Goal: Task Accomplishment & Management: Use online tool/utility

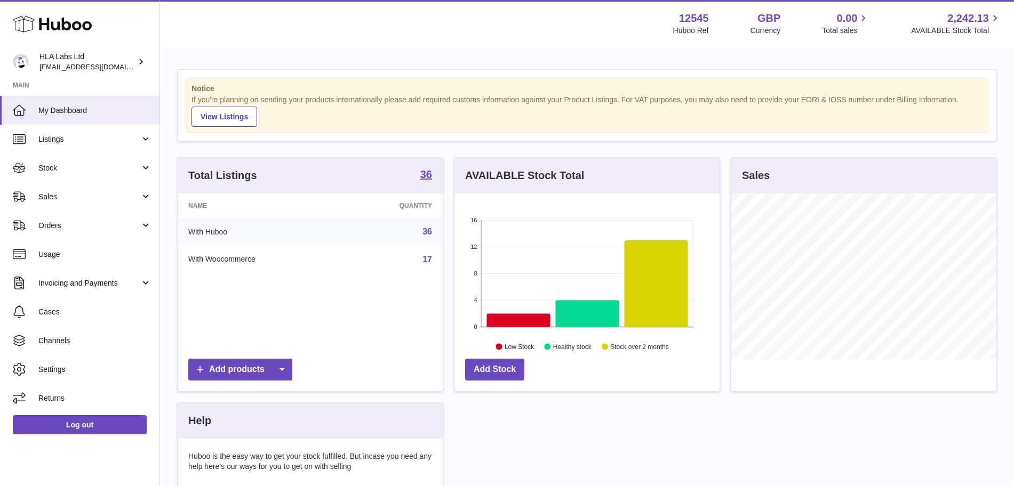
scroll to position [166, 265]
click at [76, 193] on span "Sales" at bounding box center [89, 197] width 102 height 10
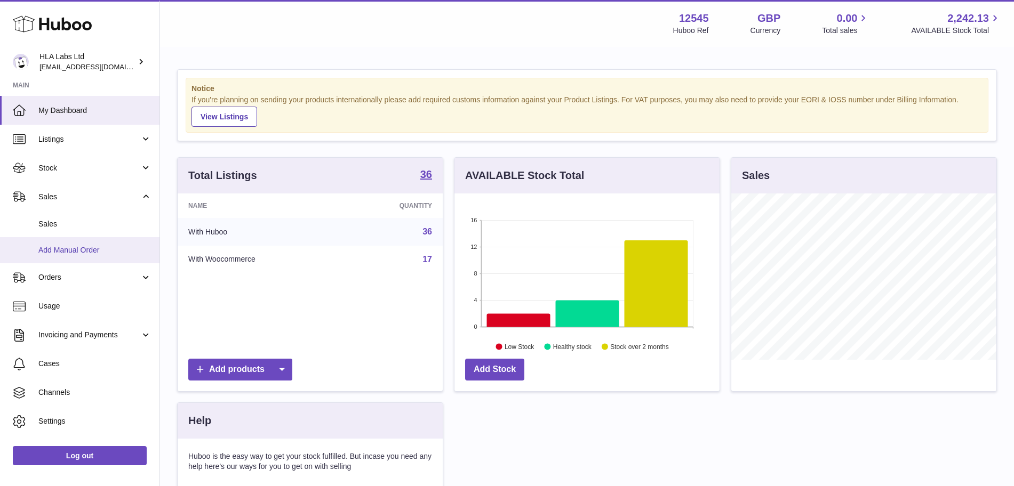
click at [66, 243] on link "Add Manual Order" at bounding box center [79, 250] width 159 height 26
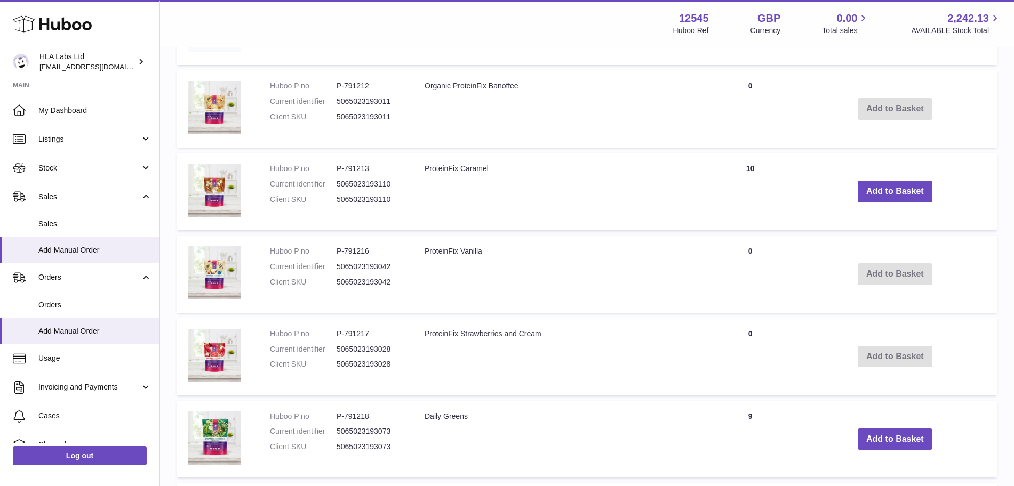
scroll to position [836, 0]
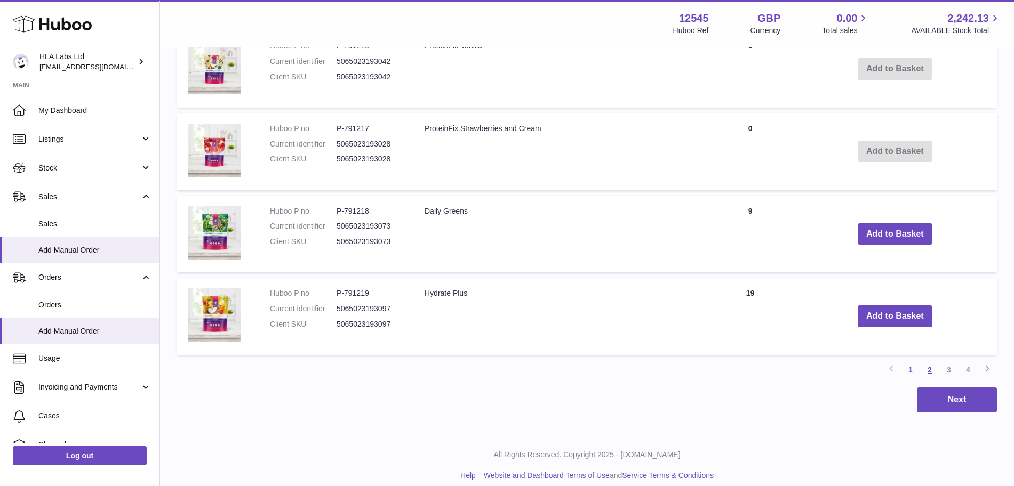
click at [931, 361] on link "2" at bounding box center [929, 370] width 19 height 19
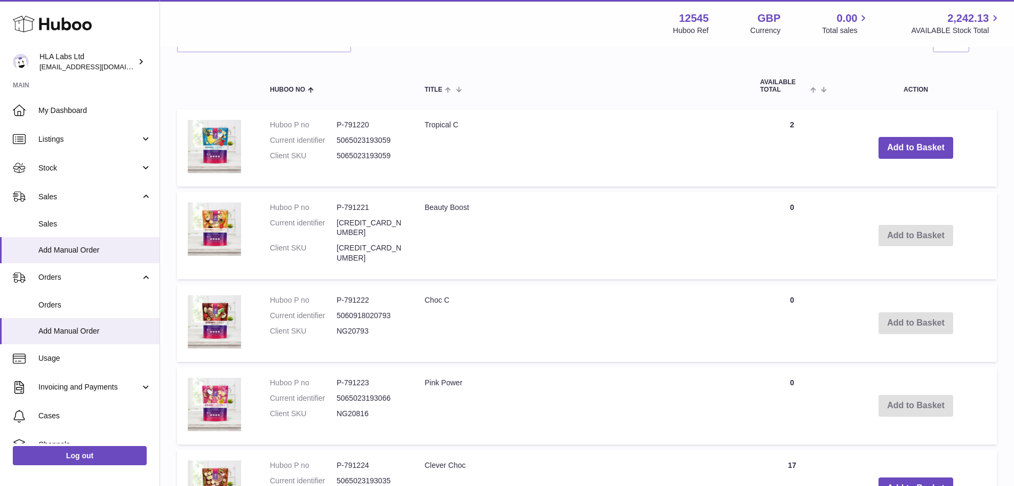
scroll to position [251, 0]
